Goal: Use online tool/utility: Use online tool/utility

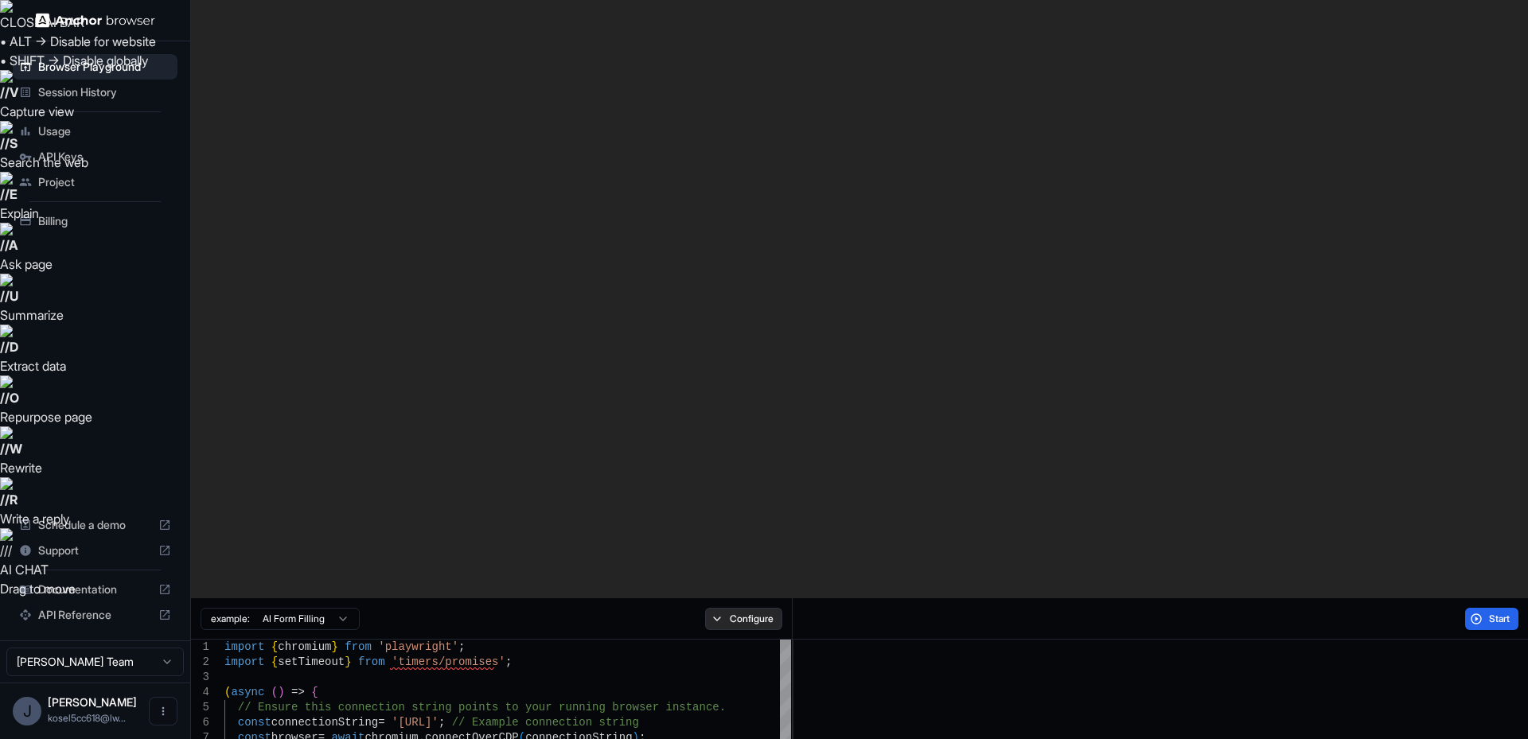
drag, startPoint x: 1490, startPoint y: 18, endPoint x: 736, endPoint y: 31, distance: 753.9
click at [736, 599] on div "example: AI Form Filling Configure Start" at bounding box center [859, 619] width 1337 height 41
click at [758, 608] on button "Configure" at bounding box center [743, 619] width 77 height 22
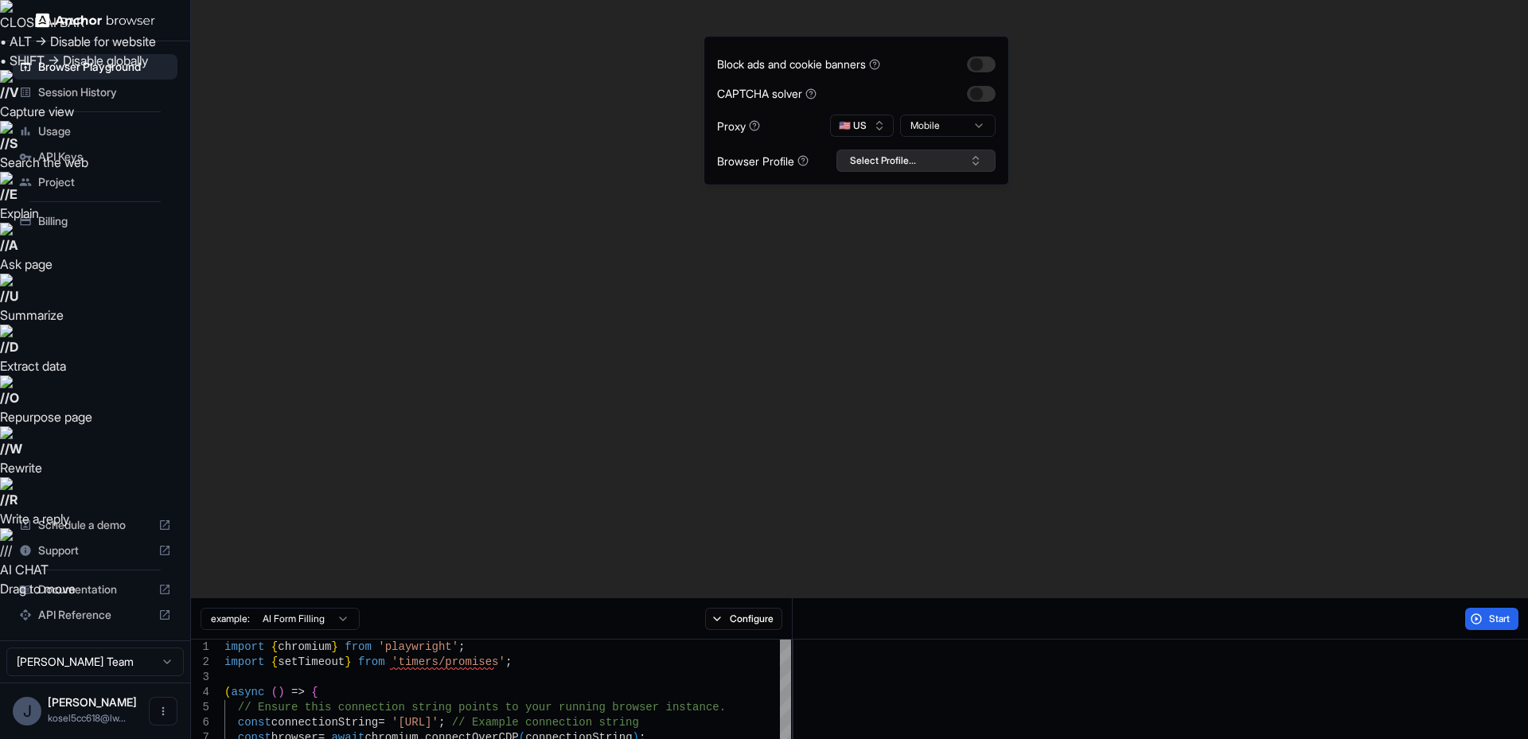
click at [894, 162] on button "Select Profile..." at bounding box center [916, 161] width 159 height 22
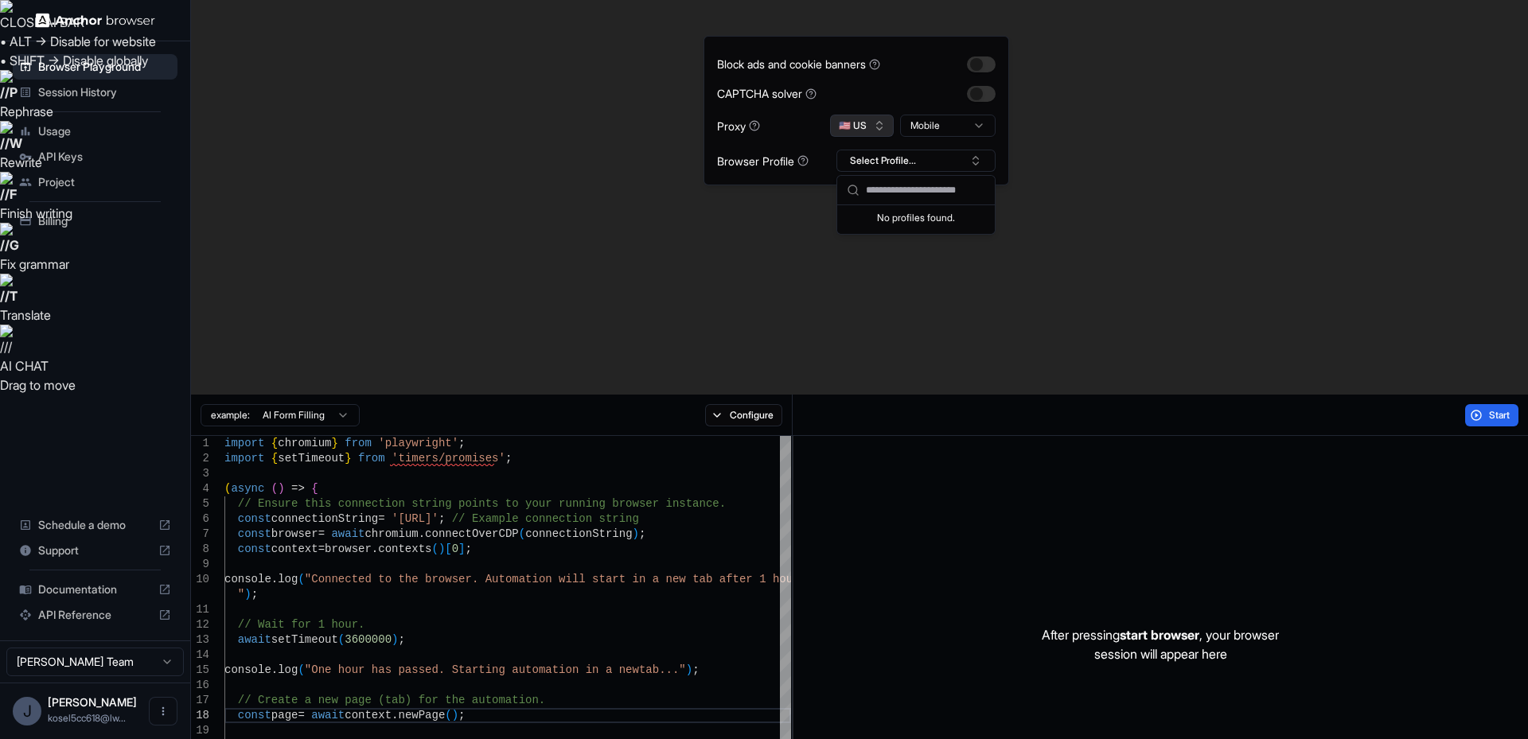
click at [875, 135] on button "🇺🇸 US" at bounding box center [862, 126] width 64 height 22
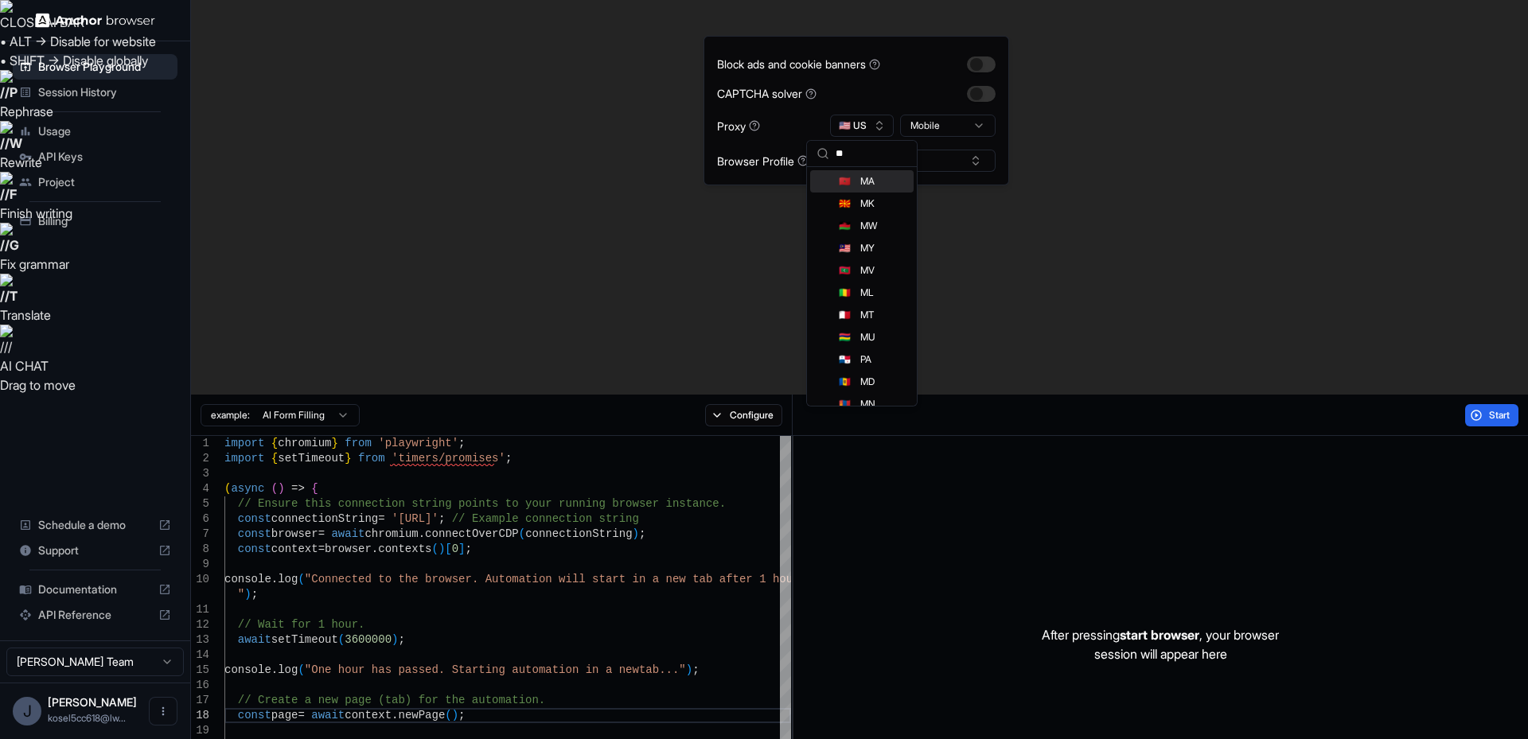
type input "**"
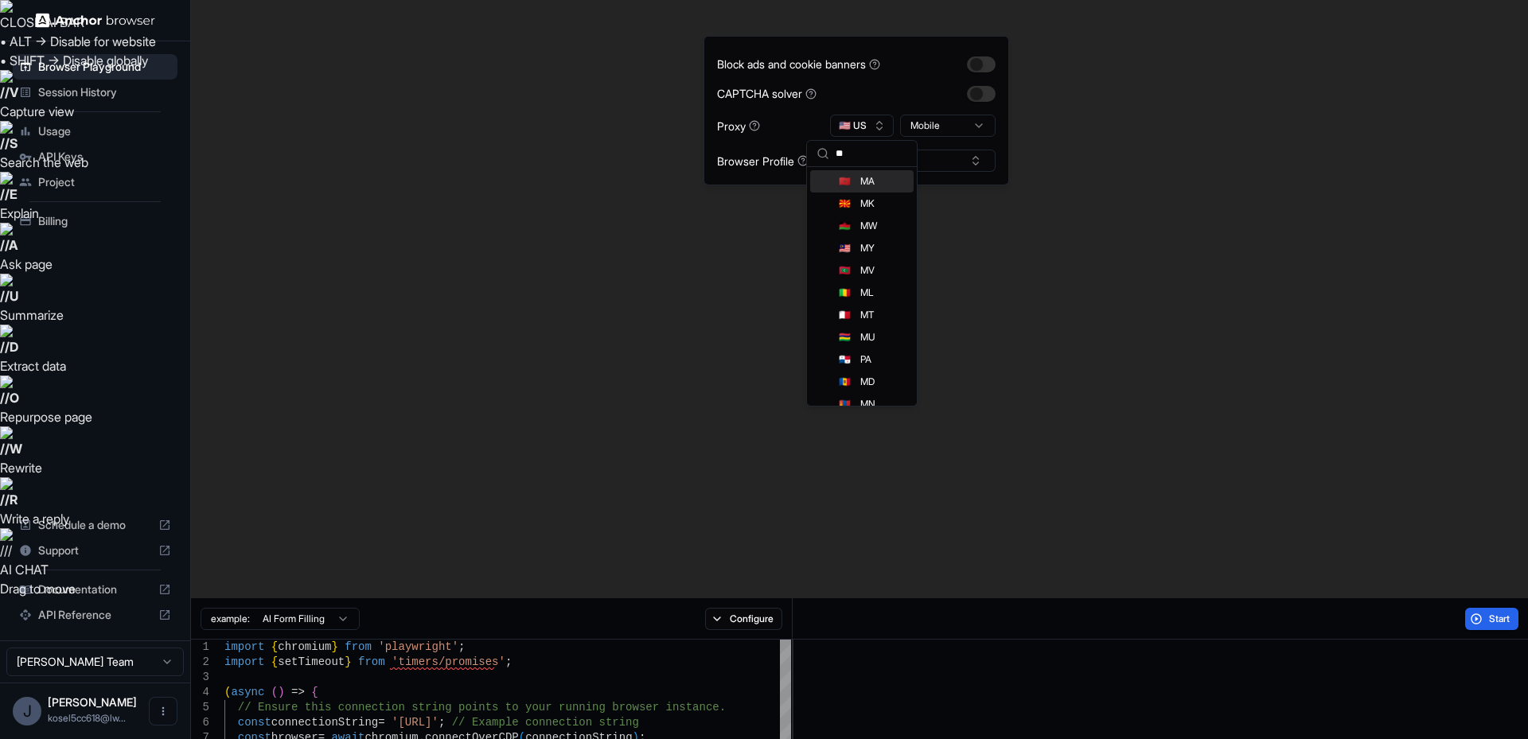
drag, startPoint x: 870, startPoint y: 184, endPoint x: 879, endPoint y: 177, distance: 11.3
click at [872, 184] on span "MA" at bounding box center [867, 181] width 14 height 13
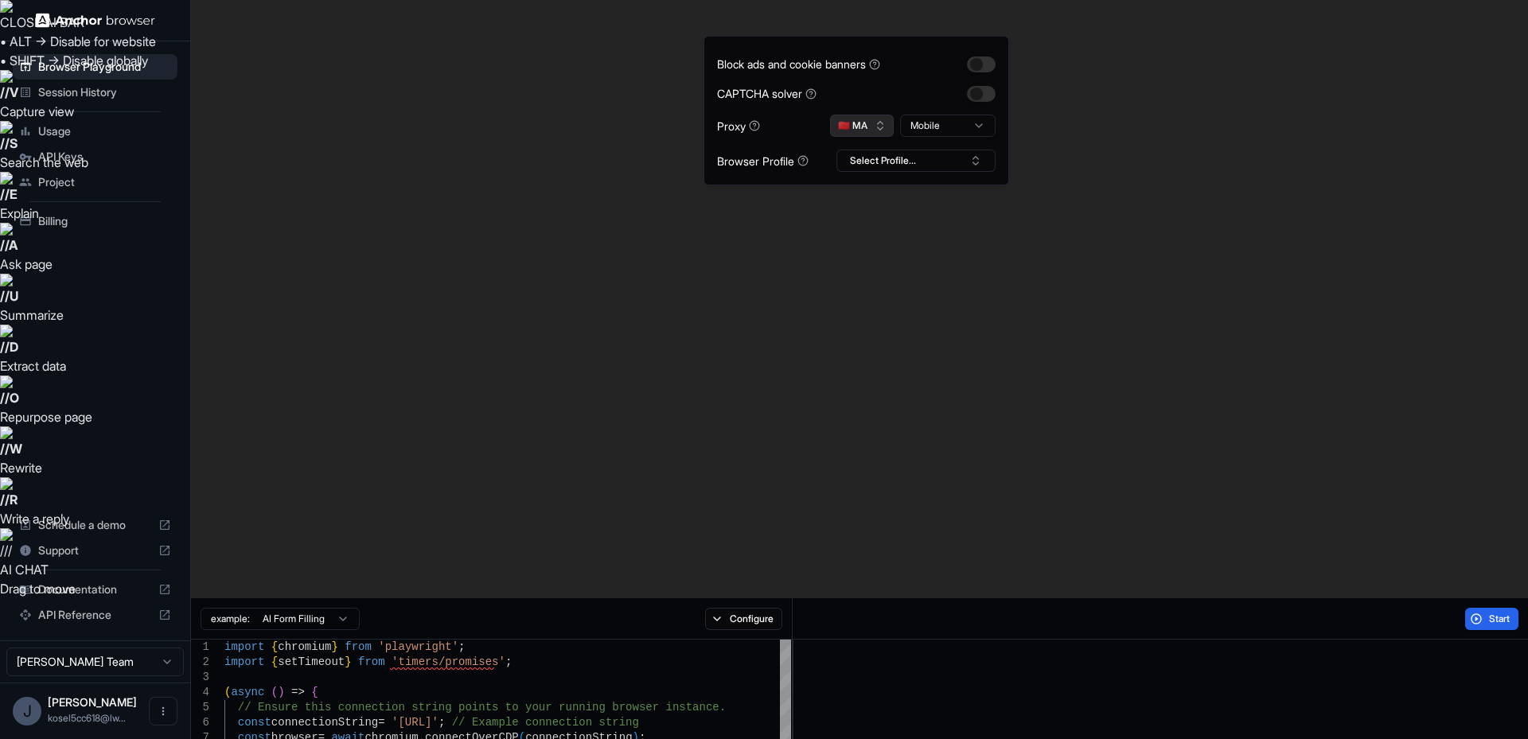
click at [857, 119] on button "🇲🇦 MA" at bounding box center [862, 126] width 64 height 22
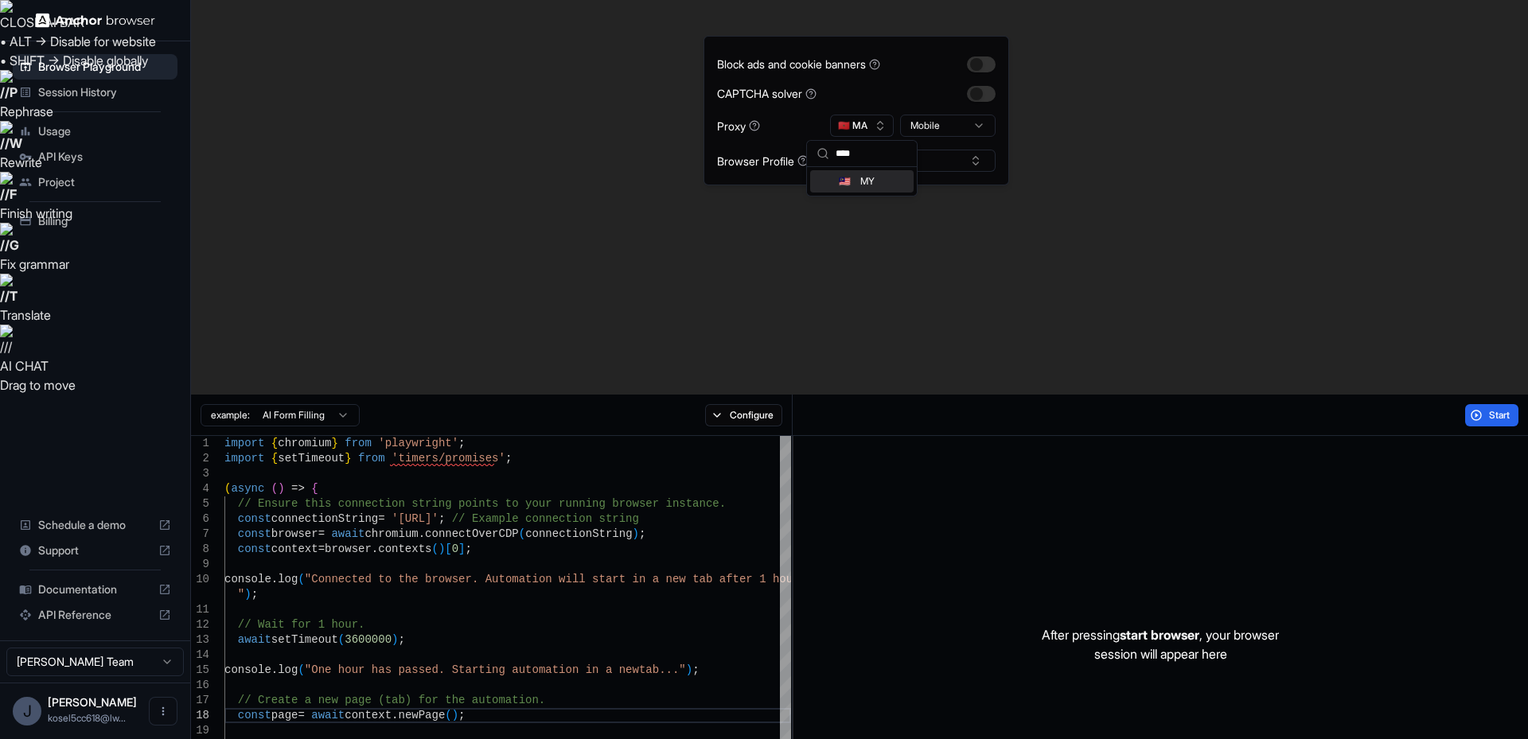
type input "****"
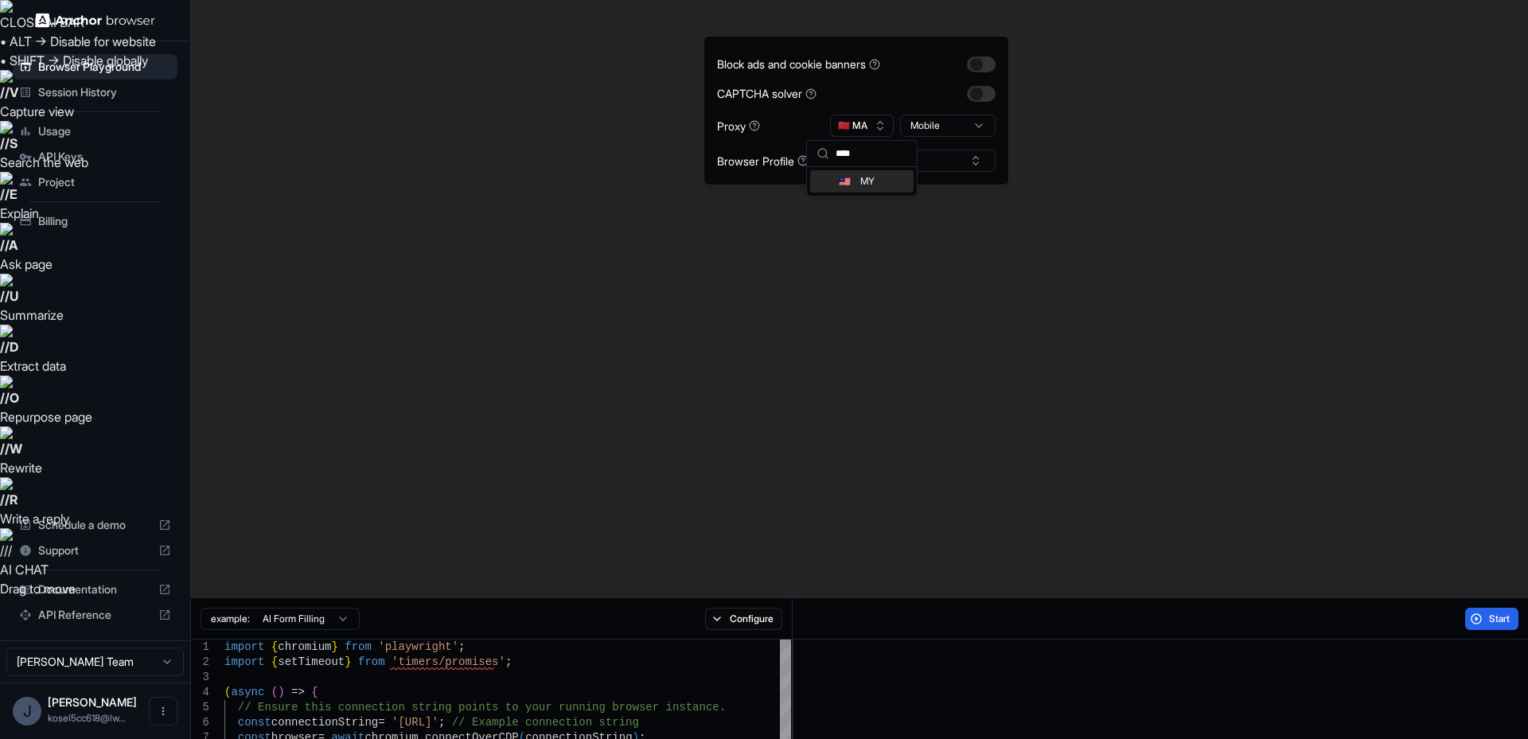
click at [870, 178] on span "MY" at bounding box center [867, 181] width 14 height 13
click at [1512, 608] on button "Start" at bounding box center [1491, 619] width 53 height 22
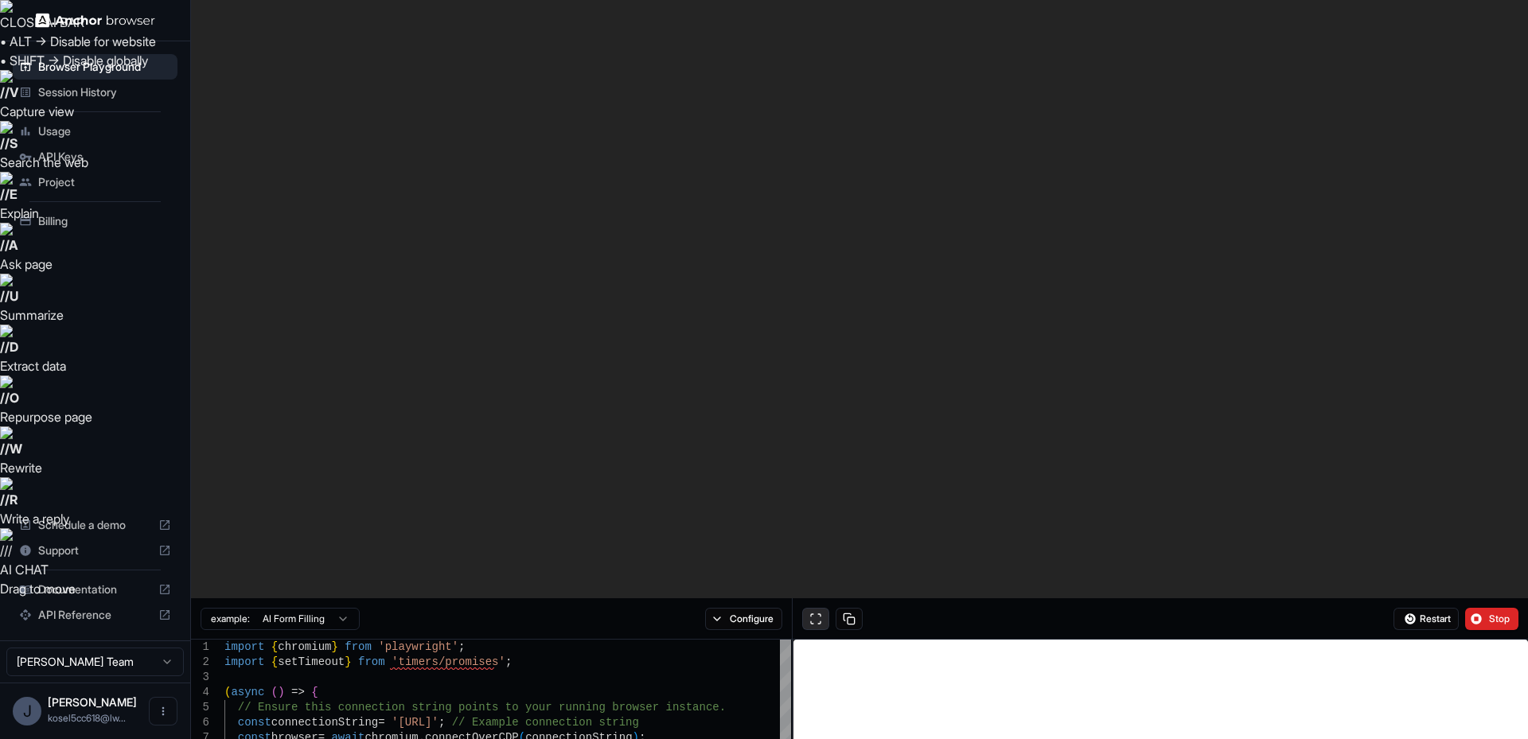
click at [824, 608] on button at bounding box center [815, 619] width 27 height 22
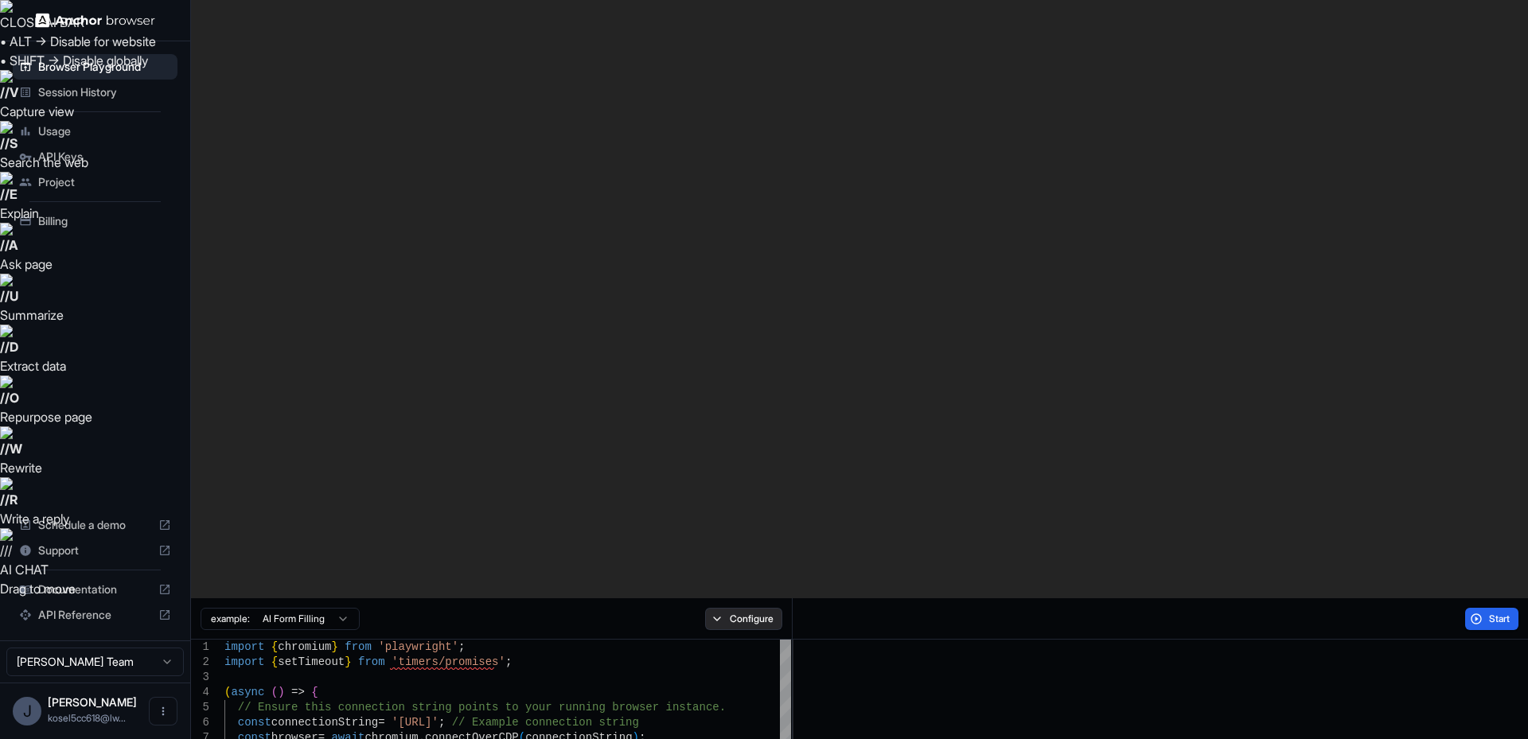
click at [764, 608] on button "Configure" at bounding box center [743, 619] width 77 height 22
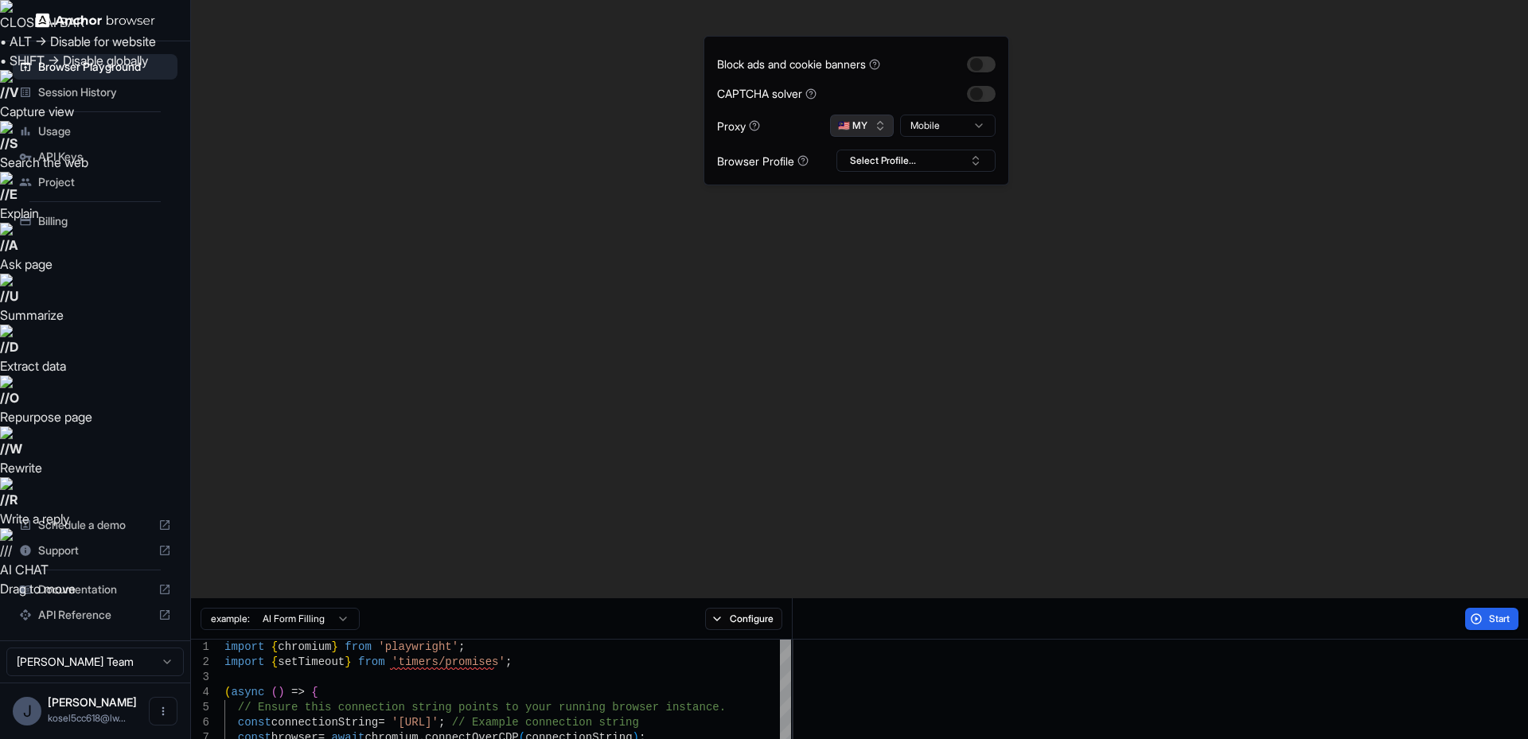
click at [876, 119] on button "🇲🇾 MY" at bounding box center [862, 126] width 64 height 22
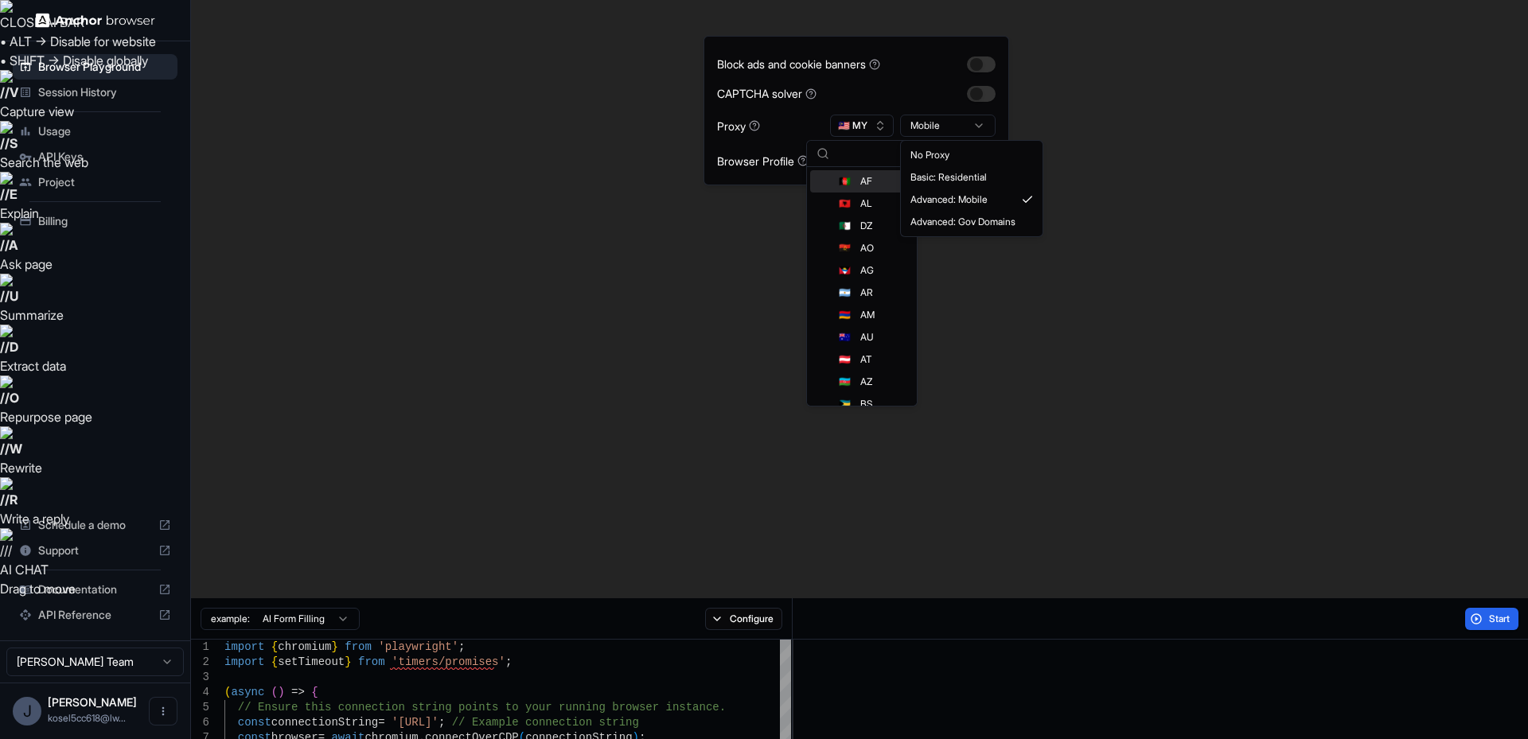
click at [938, 124] on html "CLOSE AI BAR • ALT → Disable for website • SHIFT → Disable globally // V Captur…" at bounding box center [764, 669] width 1528 height 1338
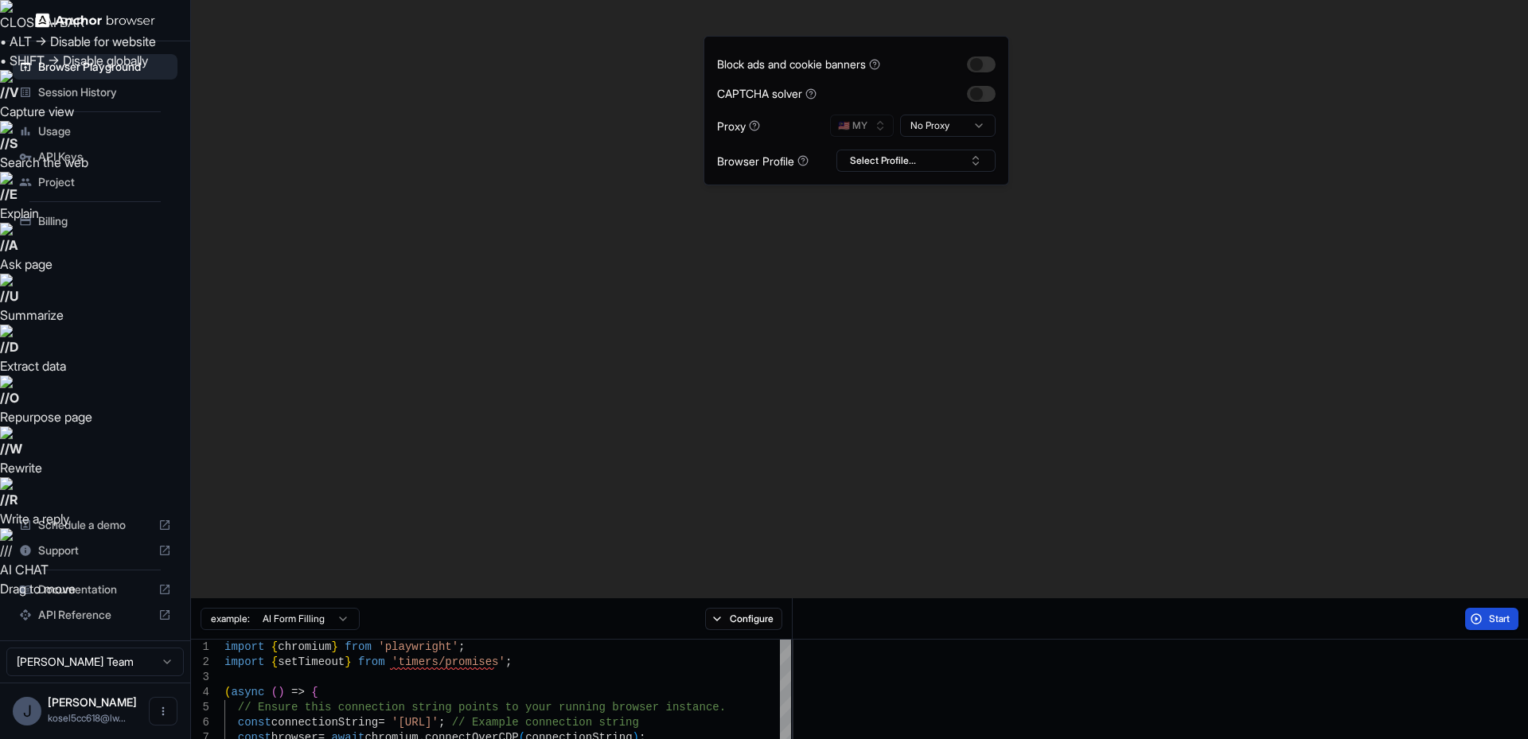
click at [1506, 613] on span "Start" at bounding box center [1500, 619] width 22 height 13
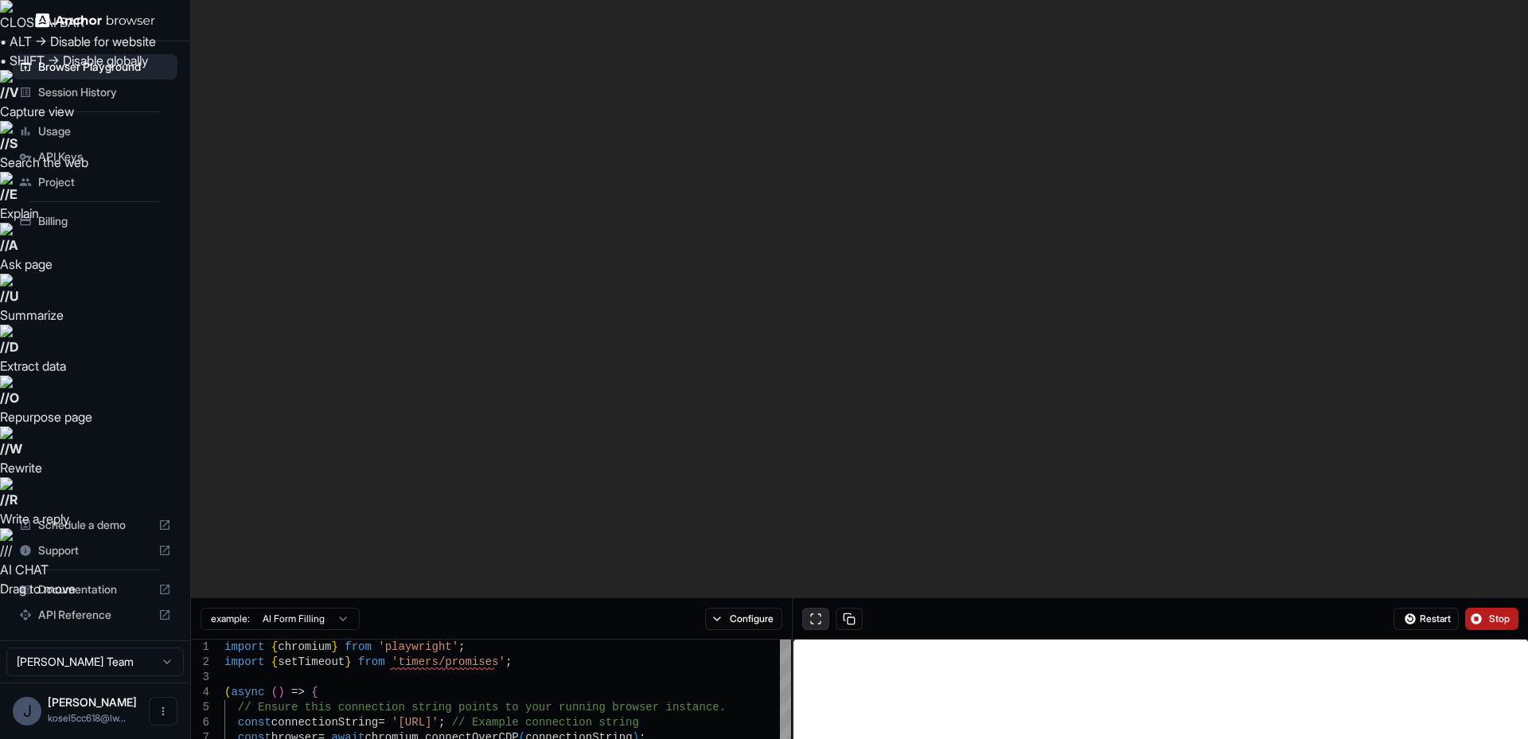
click at [816, 608] on button at bounding box center [815, 619] width 27 height 22
click at [1473, 608] on button "Stop" at bounding box center [1491, 619] width 53 height 22
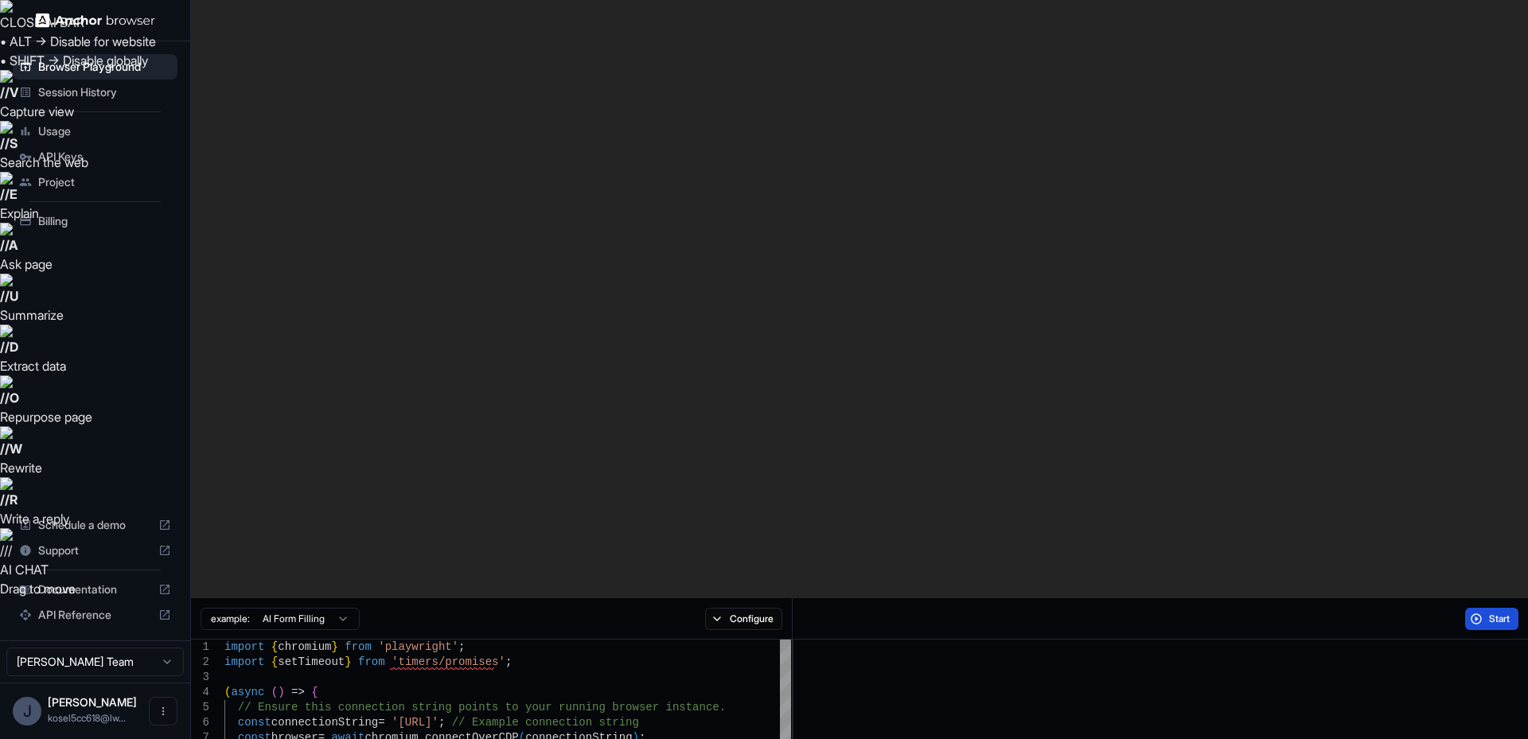
click at [1473, 608] on button "Start" at bounding box center [1491, 619] width 53 height 22
click at [1492, 608] on button "Start" at bounding box center [1491, 619] width 53 height 22
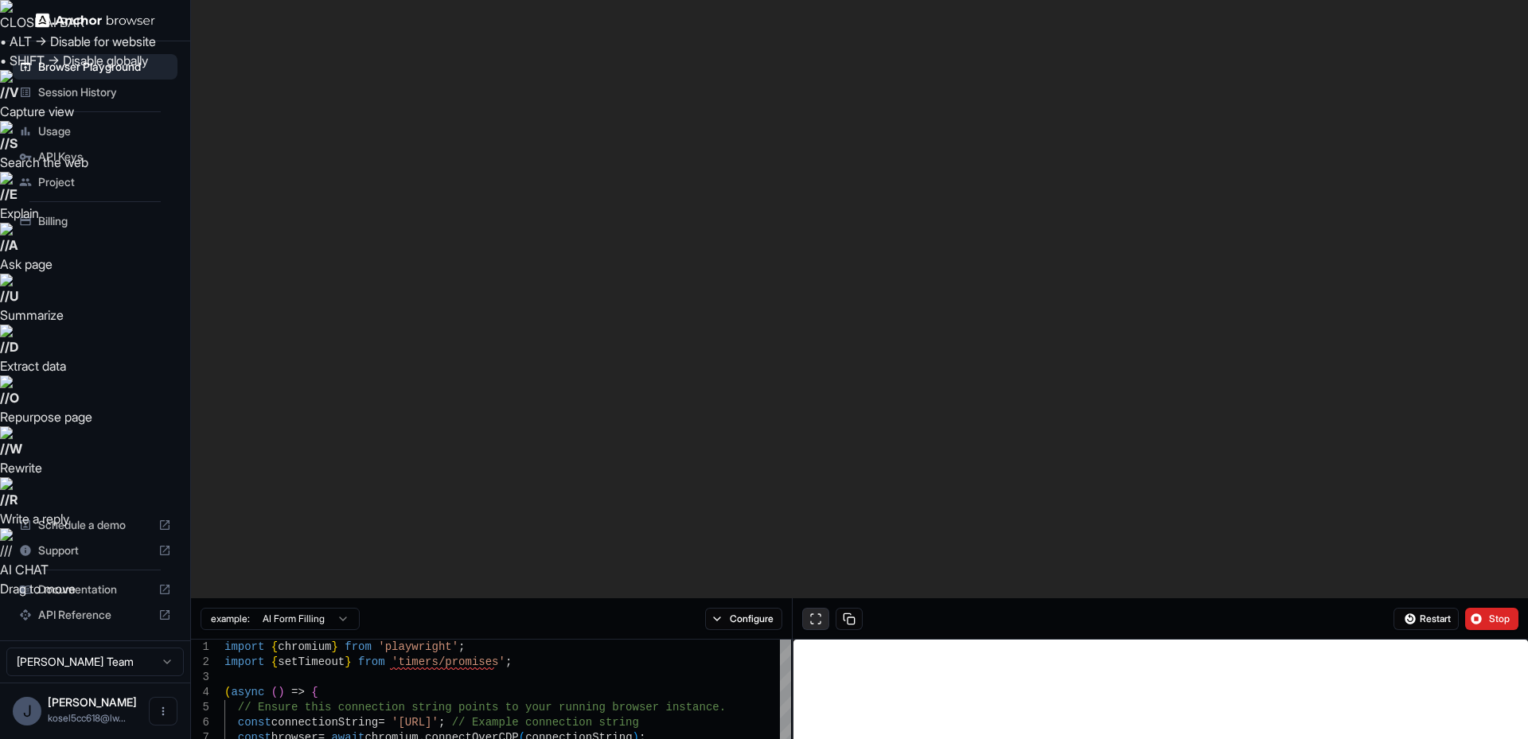
click at [825, 608] on button at bounding box center [815, 619] width 27 height 22
click at [748, 608] on button "Configure" at bounding box center [743, 619] width 77 height 22
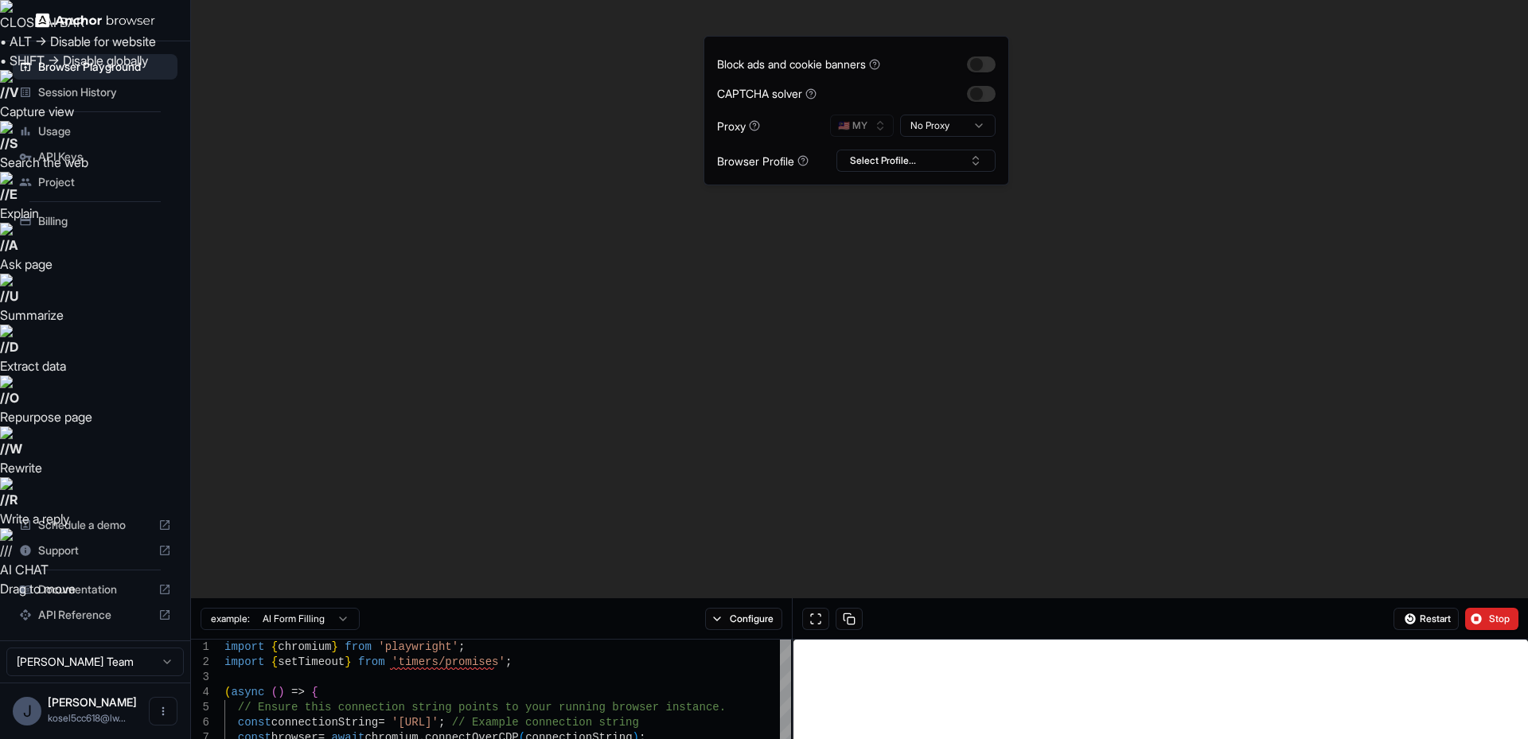
click at [935, 131] on html "CLOSE AI BAR • ALT → Disable for website • SHIFT → Disable globally // V Captur…" at bounding box center [764, 669] width 1528 height 1338
click at [849, 127] on button "🇲🇾 MY" at bounding box center [862, 126] width 64 height 22
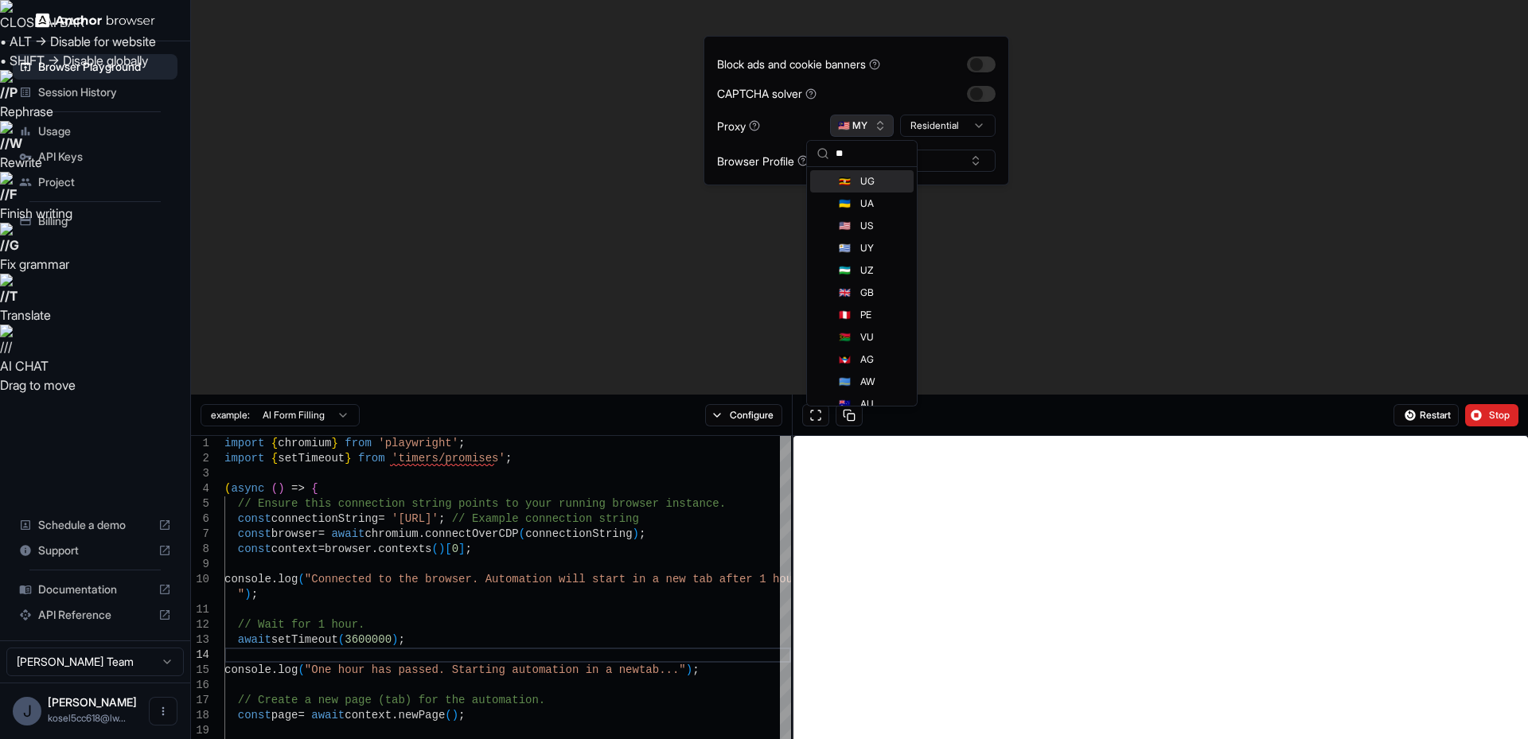
type input "***"
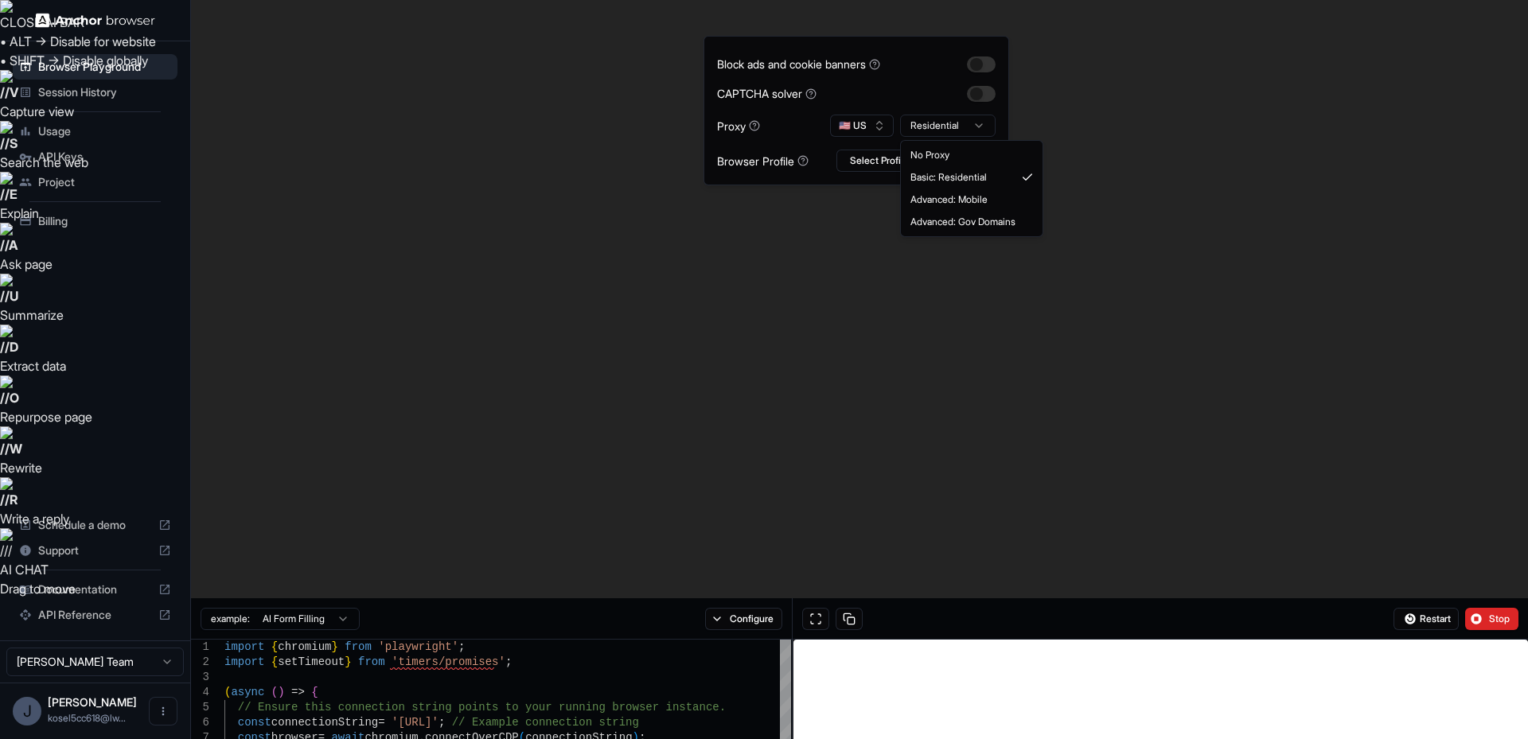
click at [940, 130] on html "CLOSE AI BAR • ALT → Disable for website • SHIFT → Disable globally // V Captur…" at bounding box center [764, 669] width 1528 height 1338
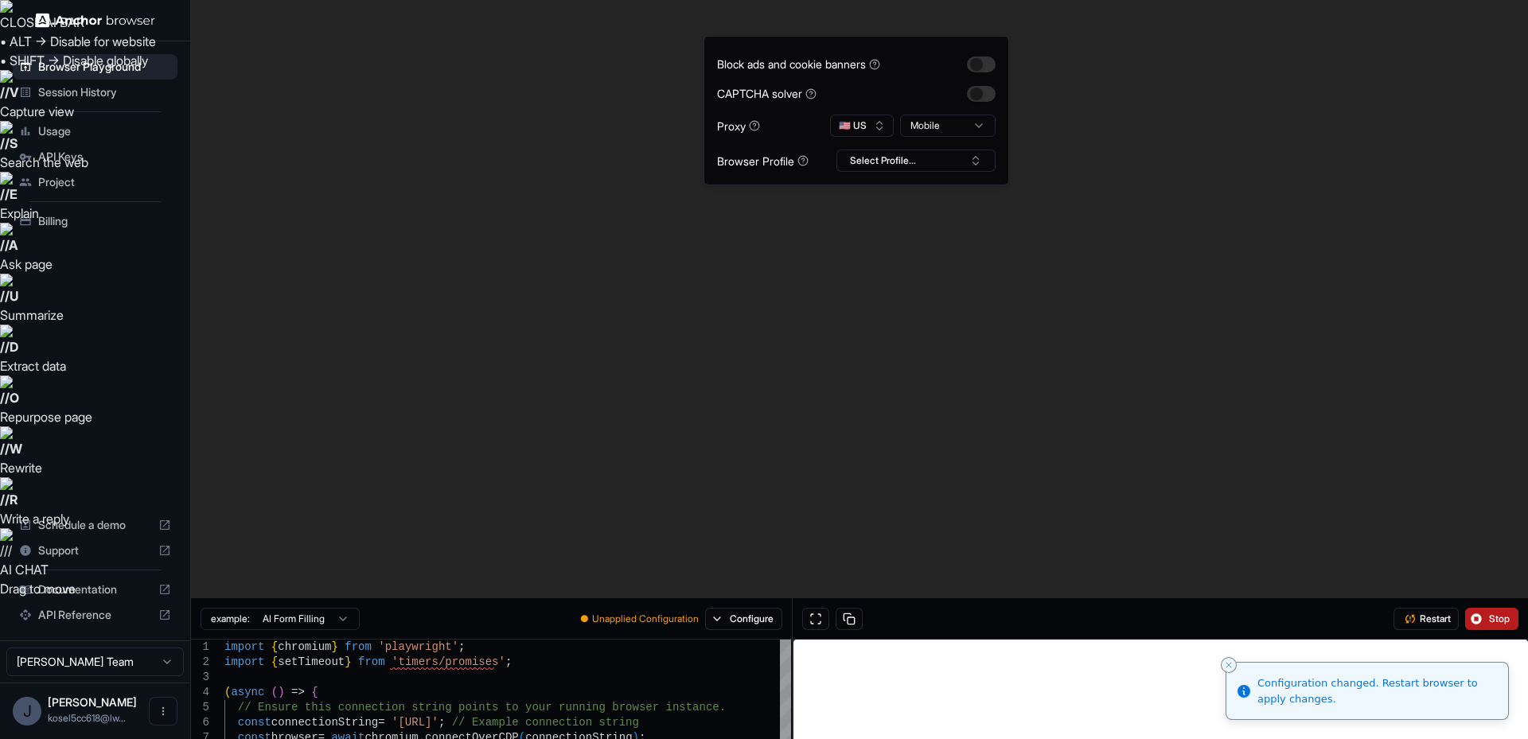
click at [1504, 608] on button "Stop" at bounding box center [1491, 619] width 53 height 22
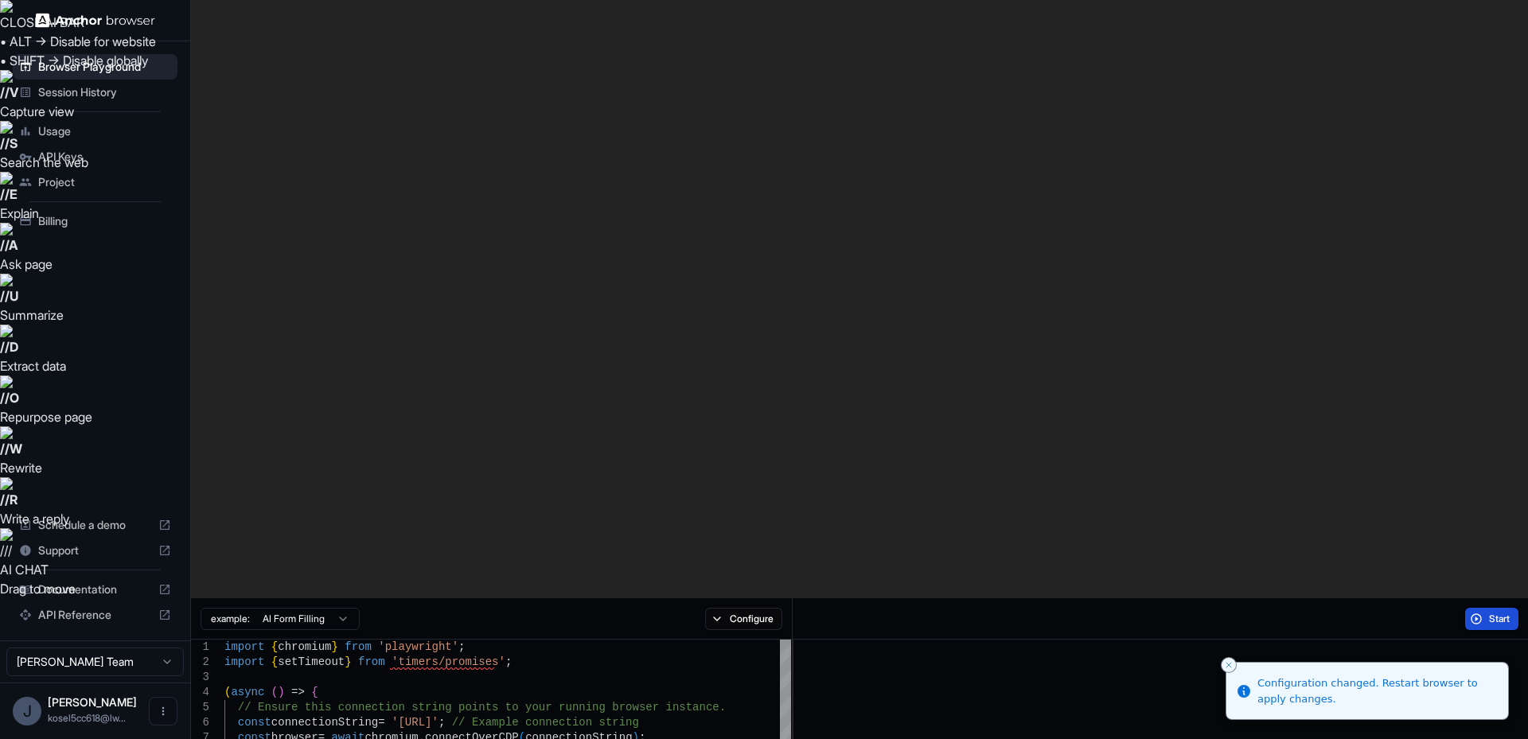
click at [1504, 608] on button "Start" at bounding box center [1491, 619] width 53 height 22
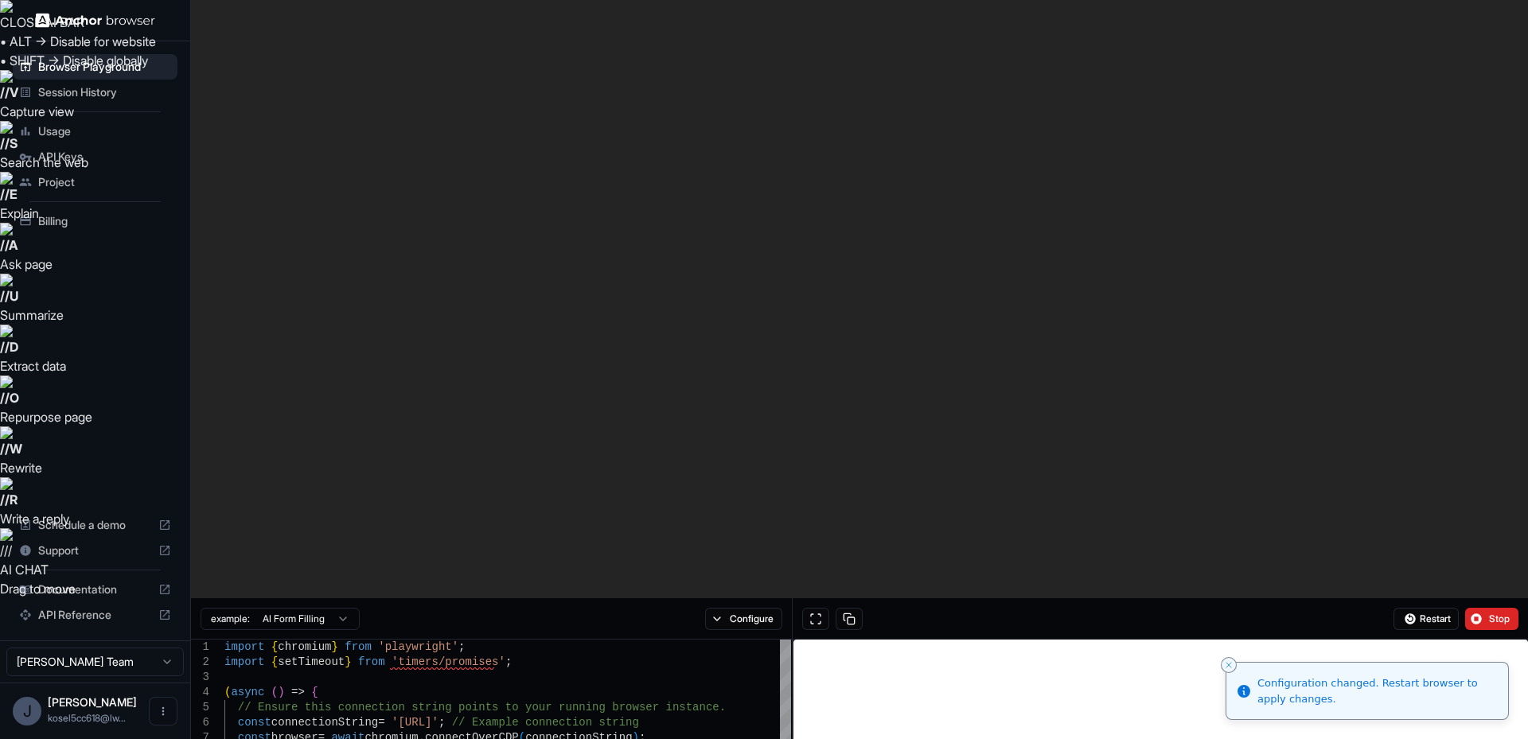
click at [1476, 608] on button "Stop" at bounding box center [1491, 619] width 53 height 22
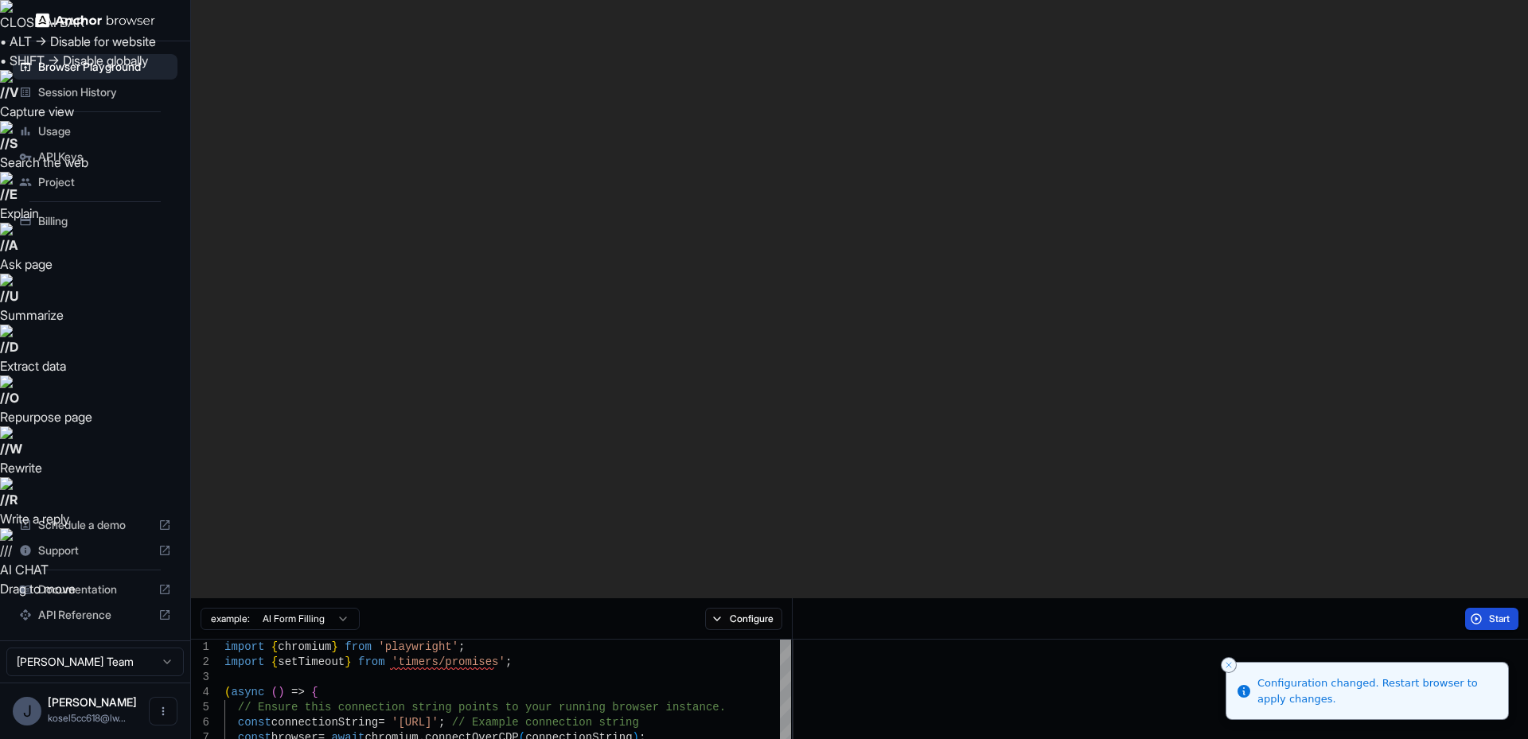
click at [1476, 608] on button "Start" at bounding box center [1491, 619] width 53 height 22
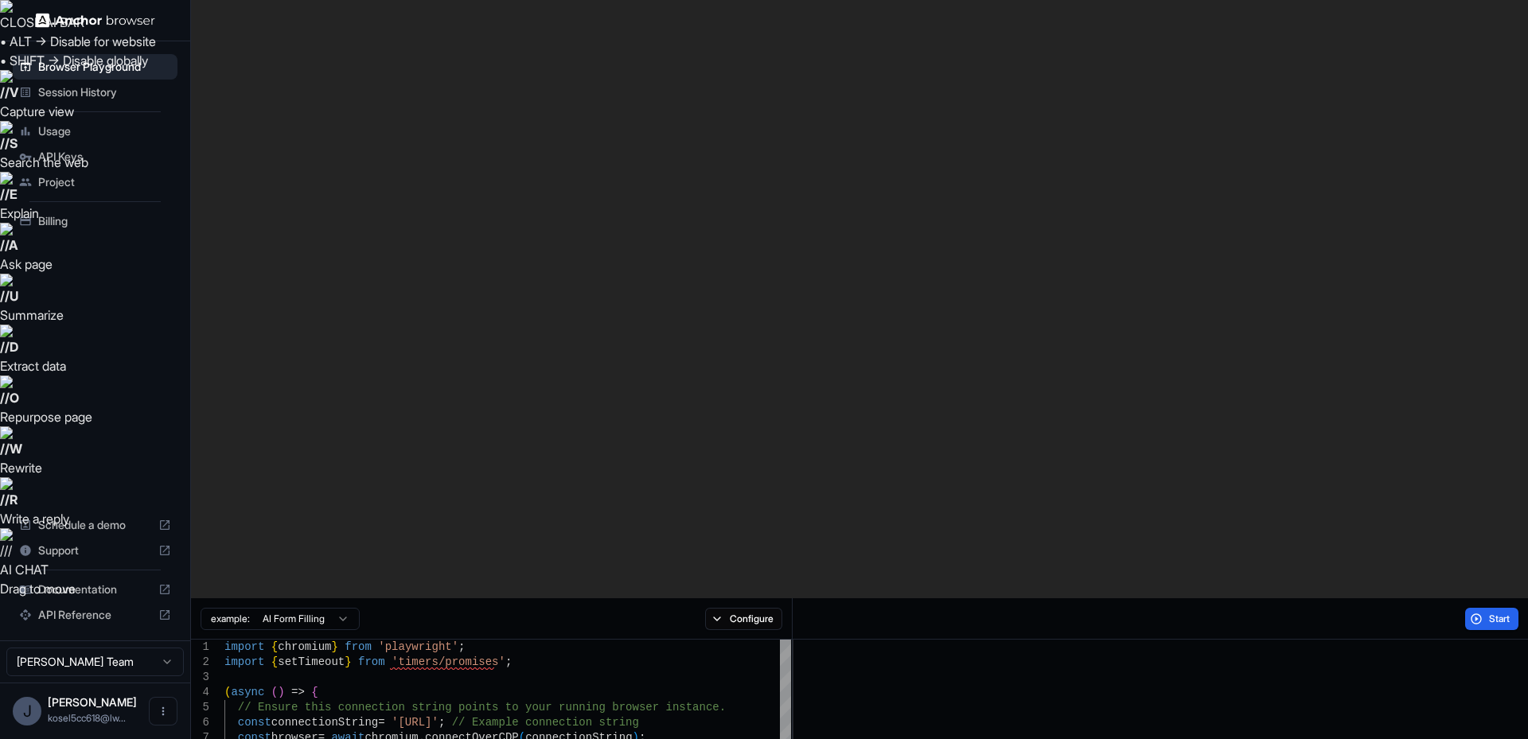
click at [76, 99] on span "Session History" at bounding box center [104, 92] width 133 height 16
click at [1487, 608] on button "Start" at bounding box center [1491, 619] width 53 height 22
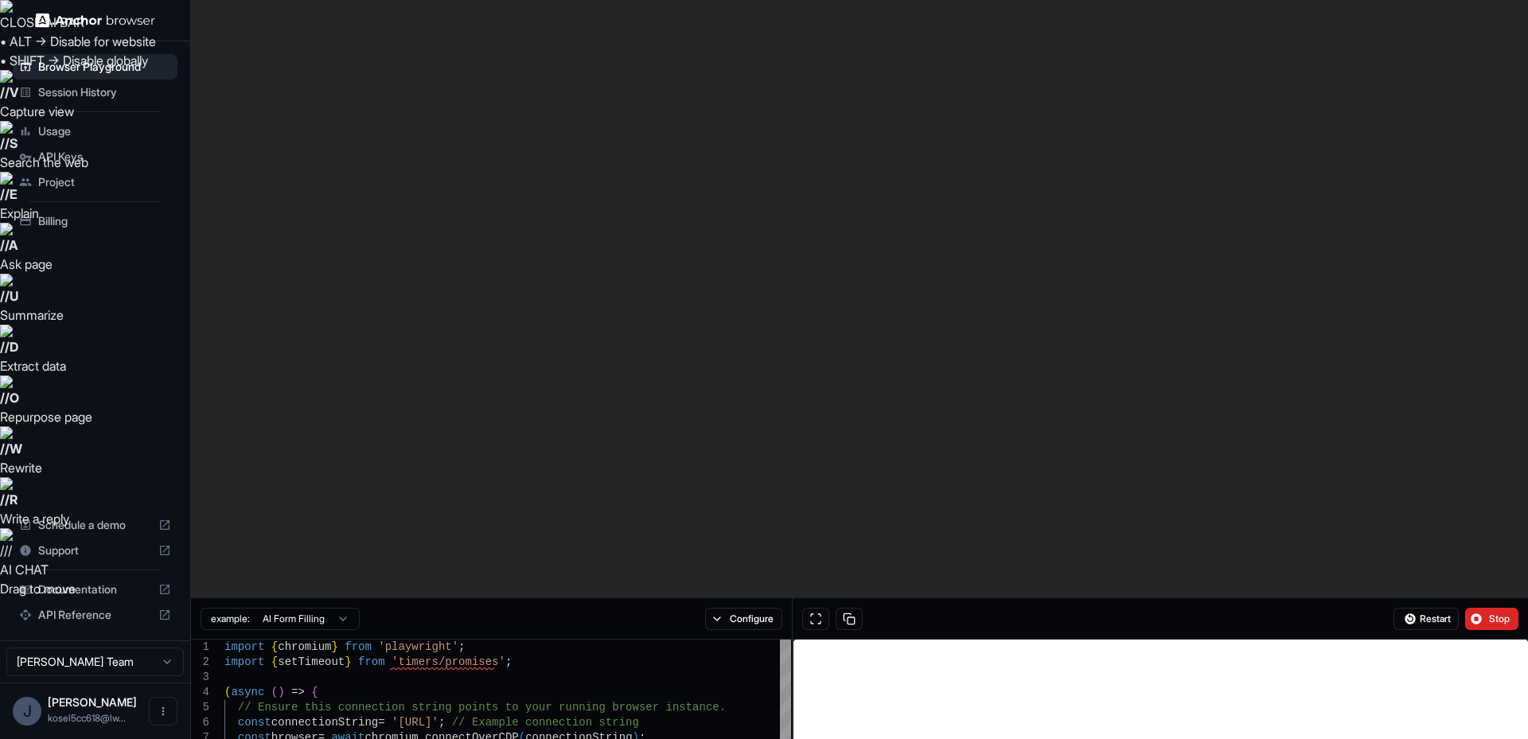
drag, startPoint x: 817, startPoint y: 21, endPoint x: 810, endPoint y: 2, distance: 21.1
click at [817, 608] on button at bounding box center [815, 619] width 27 height 22
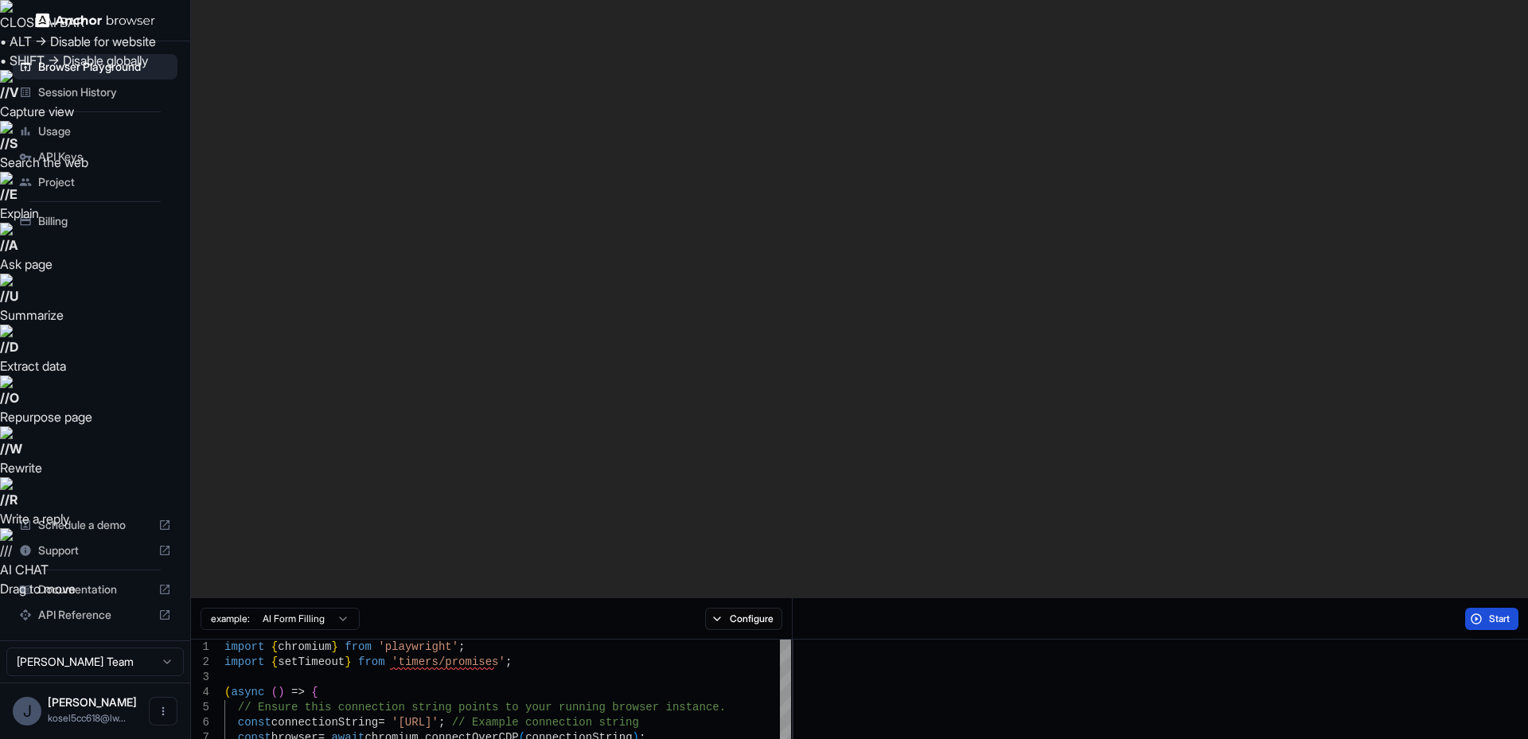
click at [1481, 608] on button "Start" at bounding box center [1491, 619] width 53 height 22
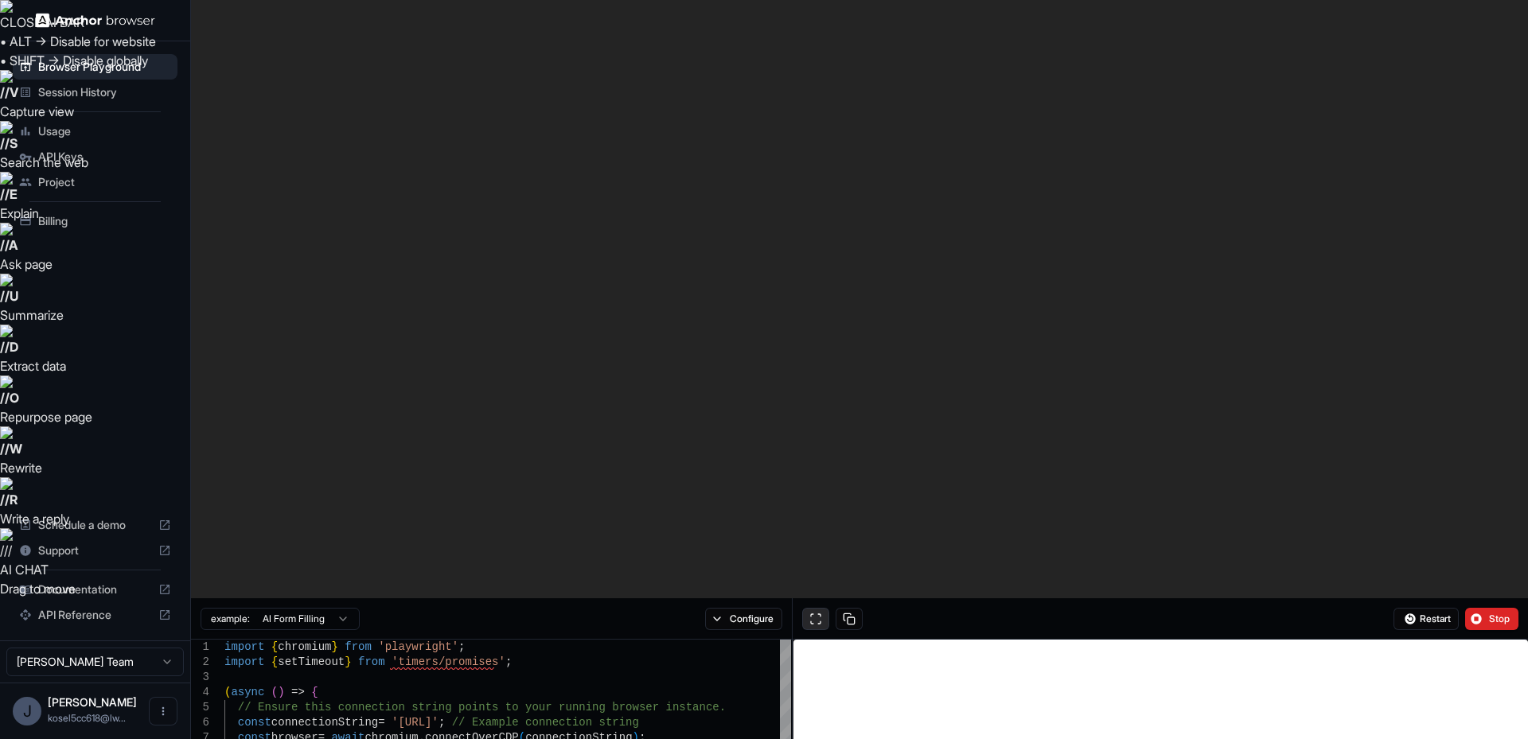
click at [817, 608] on button at bounding box center [815, 619] width 27 height 22
